Goal: Task Accomplishment & Management: Use online tool/utility

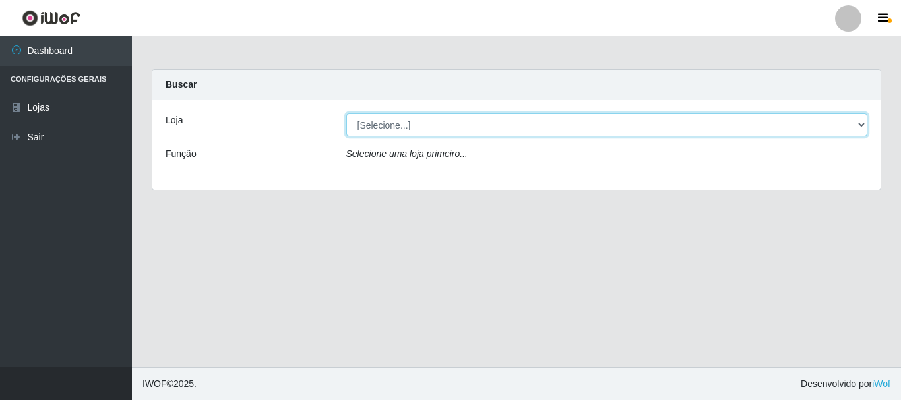
click at [500, 123] on select "[Selecione...] Casatudo BR" at bounding box center [607, 124] width 522 height 23
select select "197"
click at [346, 113] on select "[Selecione...] Casatudo BR" at bounding box center [607, 124] width 522 height 23
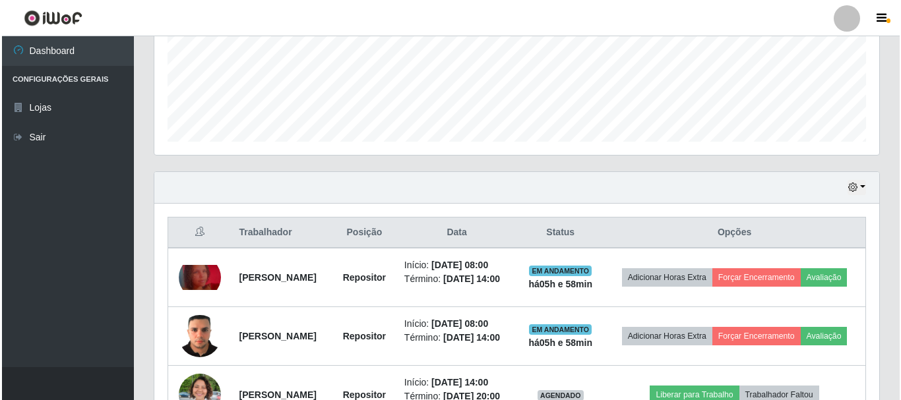
scroll to position [447, 0]
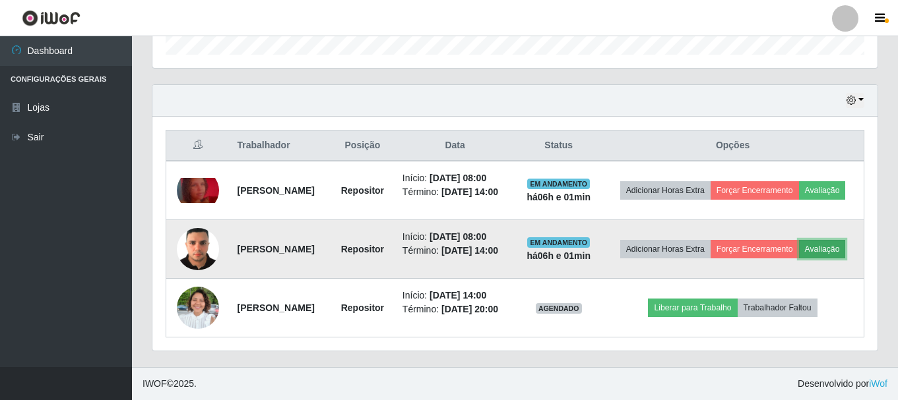
click at [799, 242] on button "Avaliação" at bounding box center [822, 249] width 47 height 18
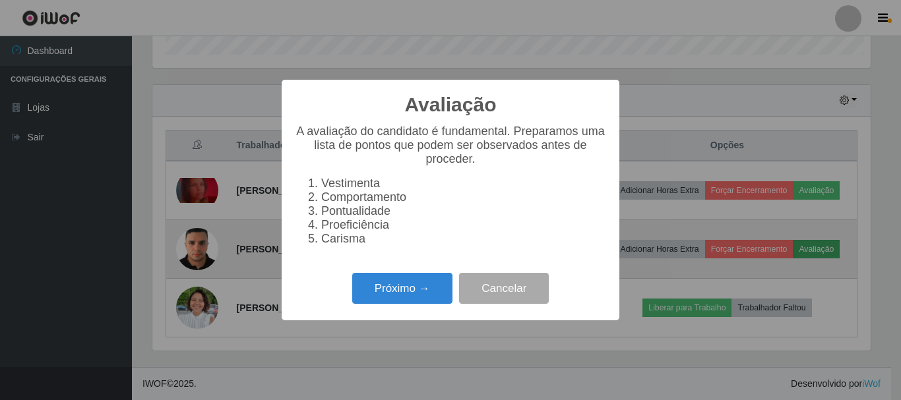
scroll to position [274, 718]
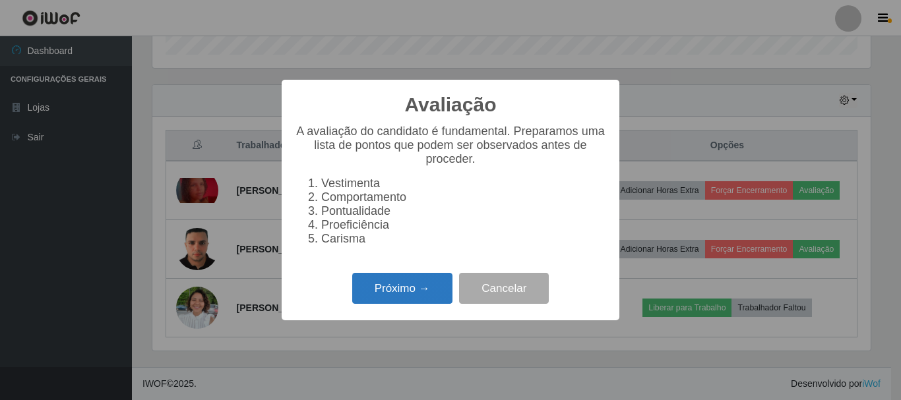
click at [421, 298] on button "Próximo →" at bounding box center [402, 288] width 100 height 31
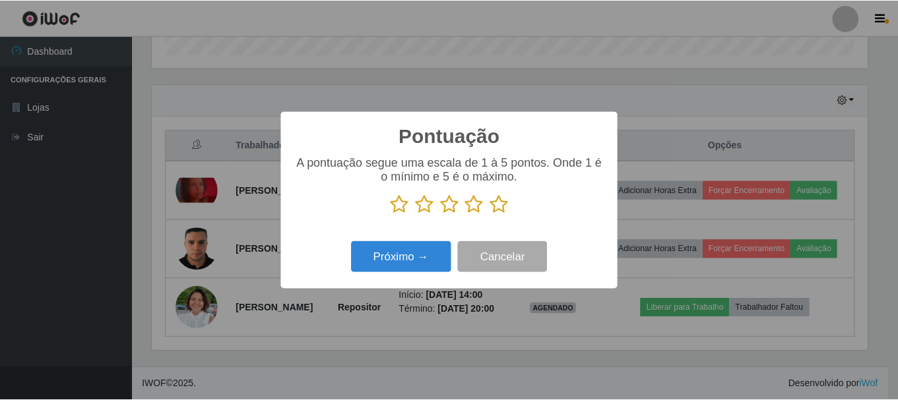
scroll to position [659302, 658857]
click at [423, 268] on button "Próximo →" at bounding box center [402, 256] width 100 height 31
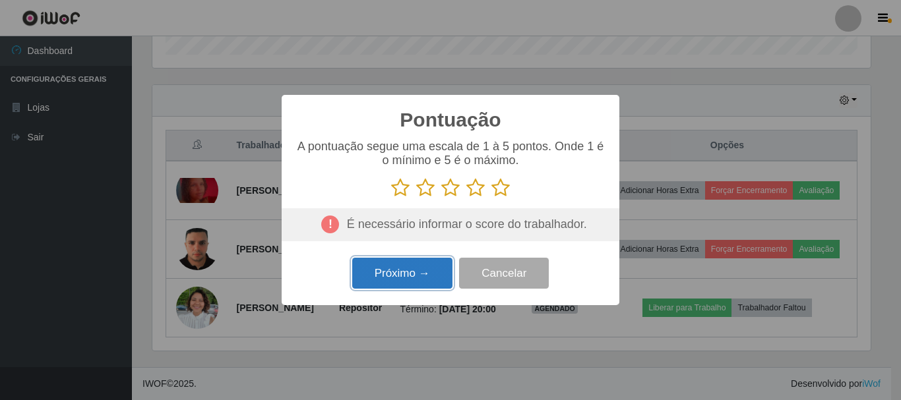
click at [423, 268] on button "Próximo →" at bounding box center [402, 273] width 100 height 31
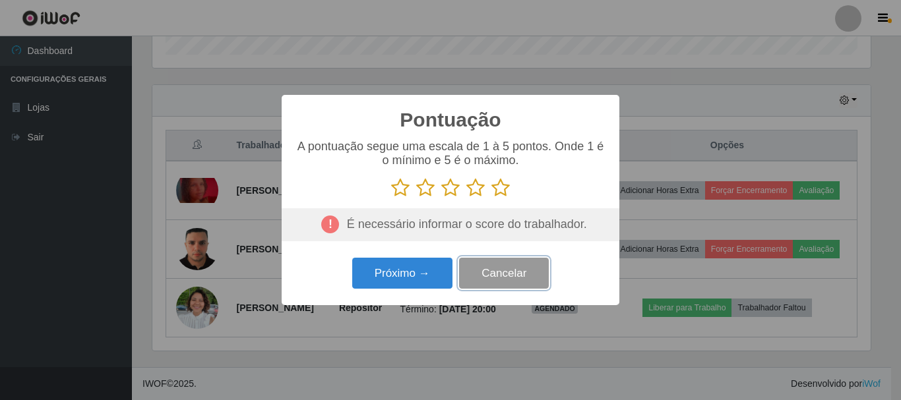
click at [501, 278] on button "Cancelar" at bounding box center [504, 273] width 90 height 31
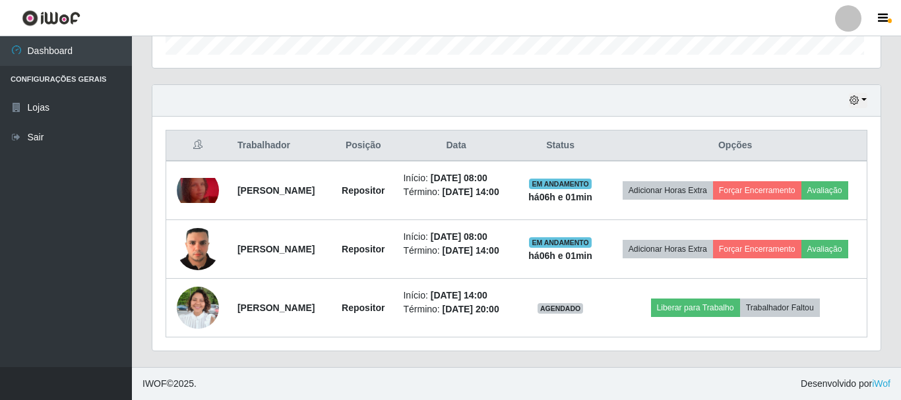
scroll to position [274, 725]
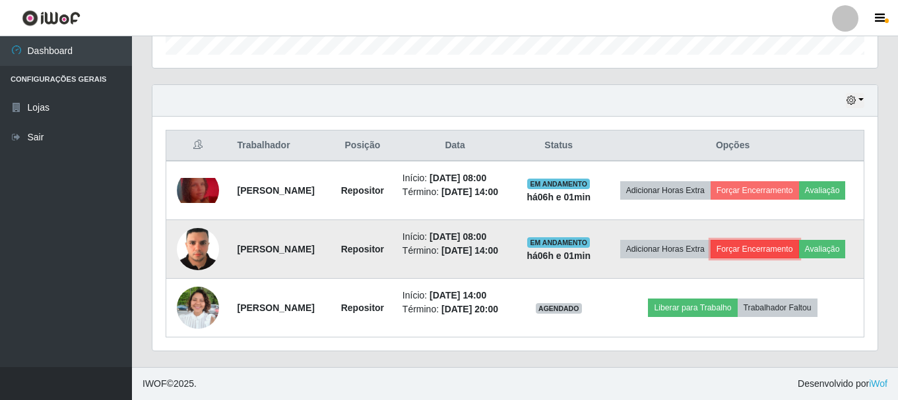
click at [782, 240] on button "Forçar Encerramento" at bounding box center [754, 249] width 88 height 18
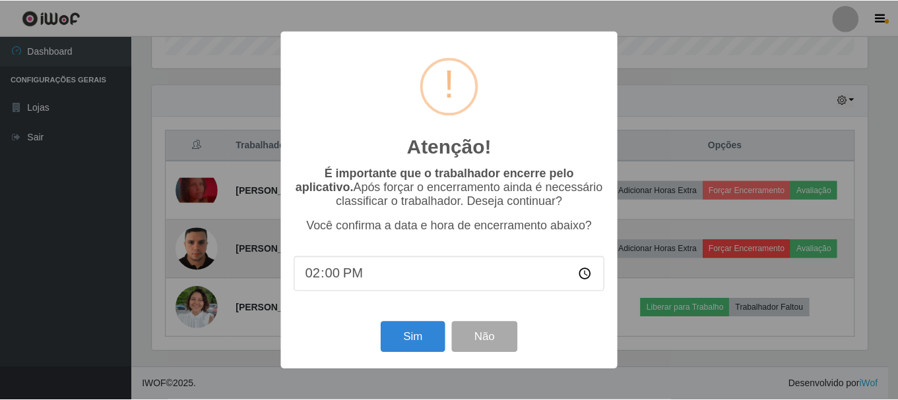
scroll to position [274, 718]
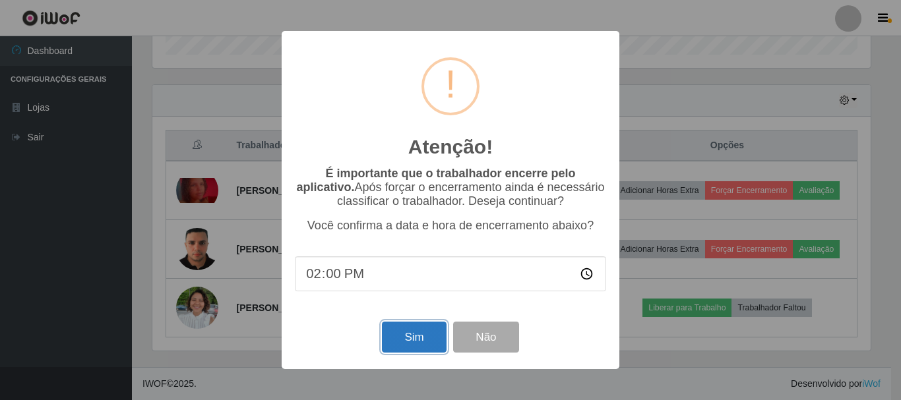
click at [422, 338] on button "Sim" at bounding box center [414, 337] width 64 height 31
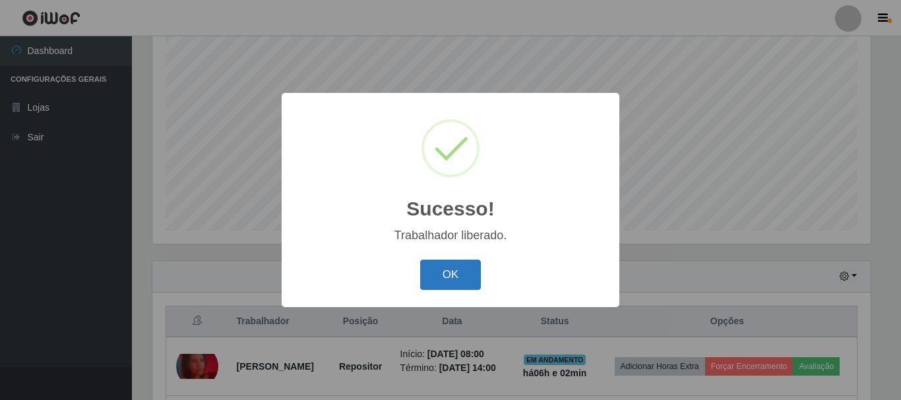
click at [435, 279] on button "OK" at bounding box center [450, 275] width 61 height 31
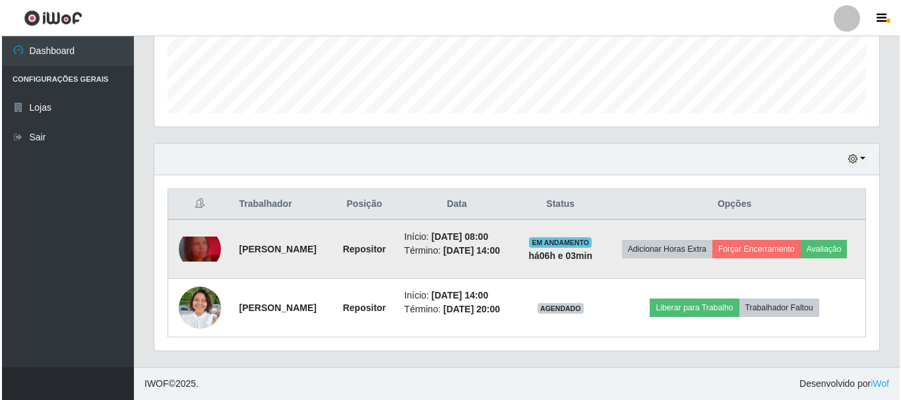
scroll to position [378, 0]
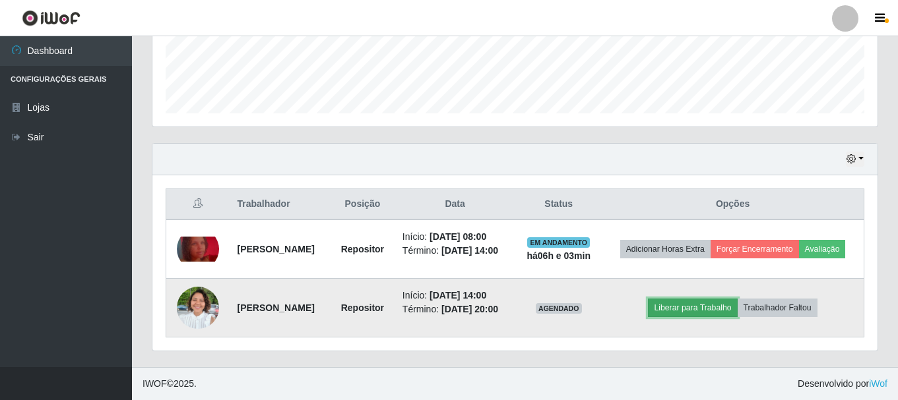
click at [700, 299] on button "Liberar para Trabalho" at bounding box center [692, 308] width 89 height 18
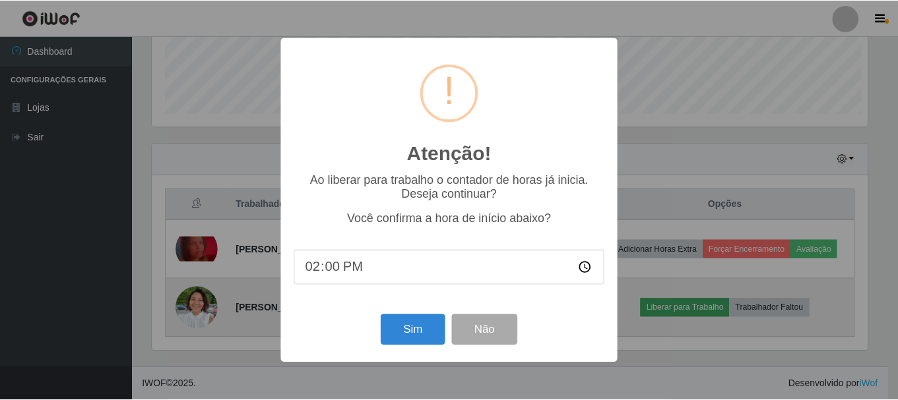
scroll to position [274, 718]
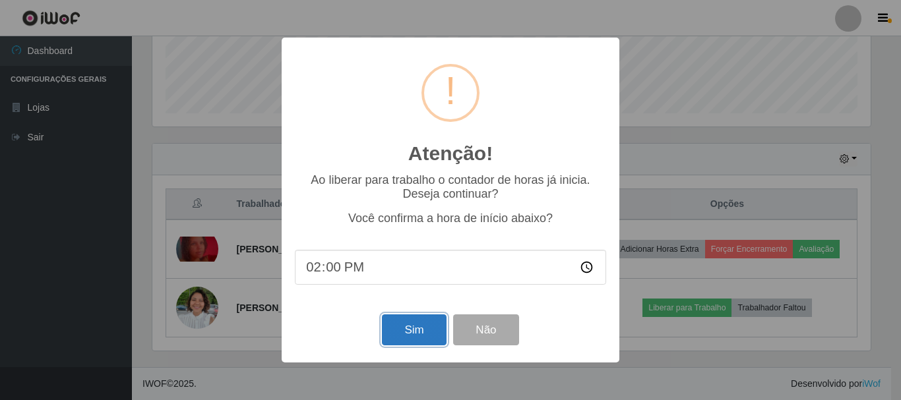
click at [409, 332] on button "Sim" at bounding box center [414, 330] width 64 height 31
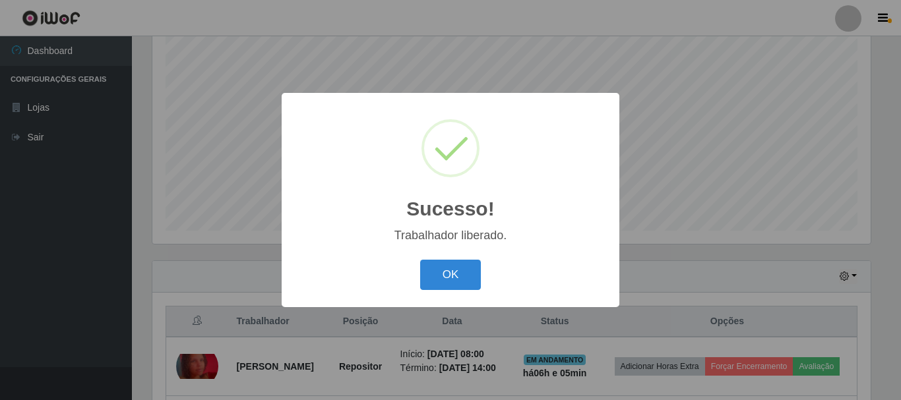
click at [420, 260] on button "OK" at bounding box center [450, 275] width 61 height 31
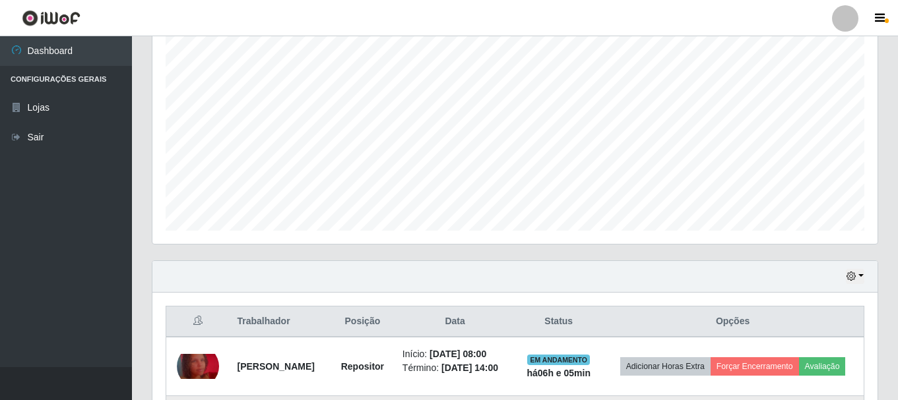
scroll to position [378, 0]
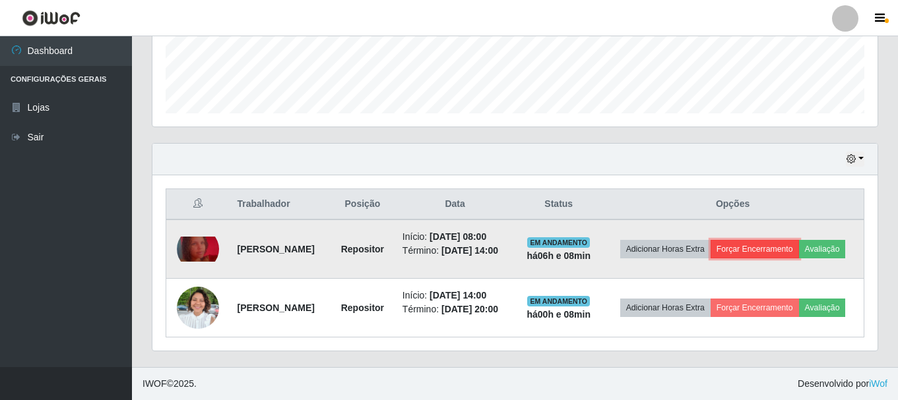
click at [771, 240] on button "Forçar Encerramento" at bounding box center [754, 249] width 88 height 18
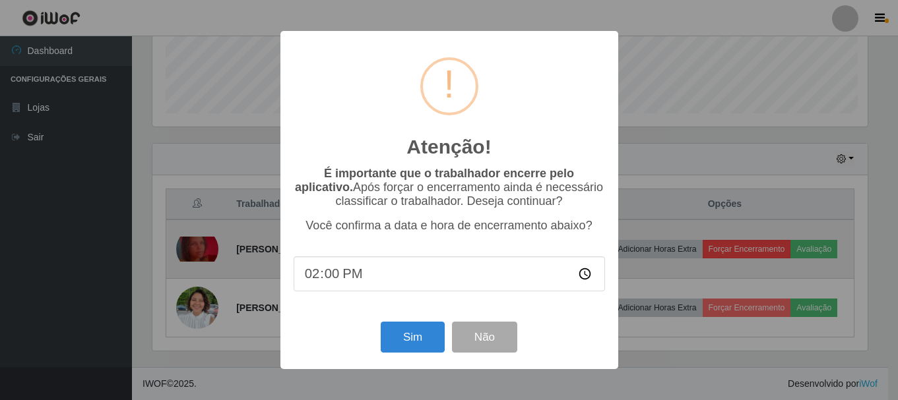
scroll to position [274, 718]
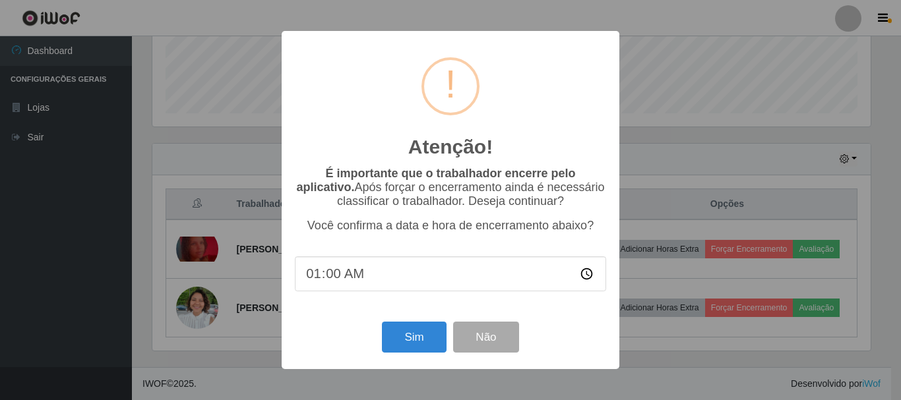
type input "10:00"
click at [425, 339] on button "Sim" at bounding box center [414, 337] width 64 height 31
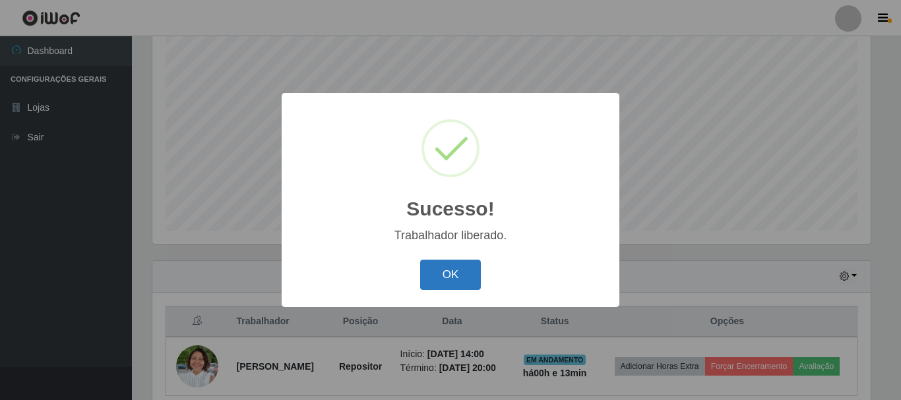
click at [438, 272] on button "OK" at bounding box center [450, 275] width 61 height 31
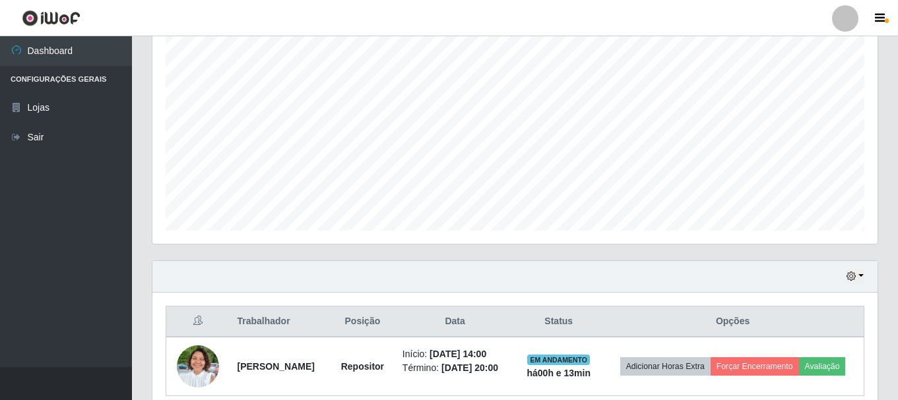
scroll to position [309, 0]
